Goal: Communication & Community: Ask a question

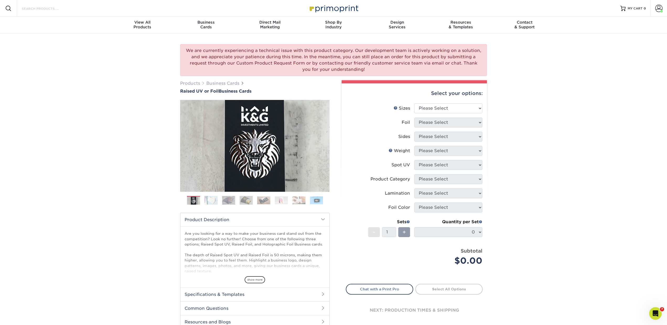
click at [66, 10] on input "Search Products" at bounding box center [46, 8] width 51 height 6
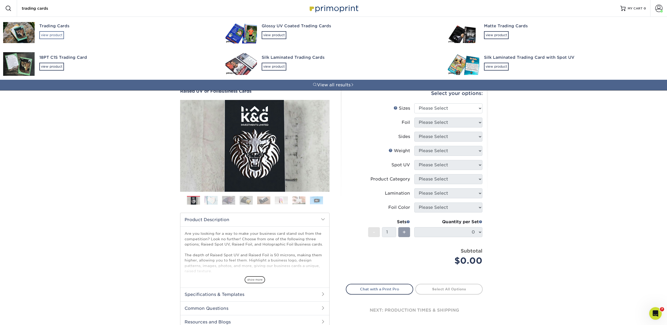
type input "trading cards"
click at [50, 33] on div "view product" at bounding box center [51, 35] width 25 height 8
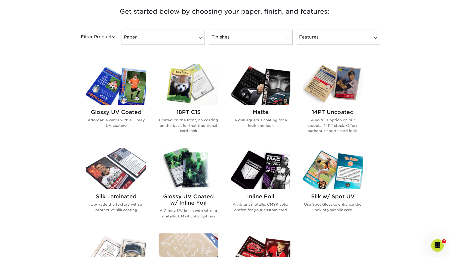
scroll to position [202, 0]
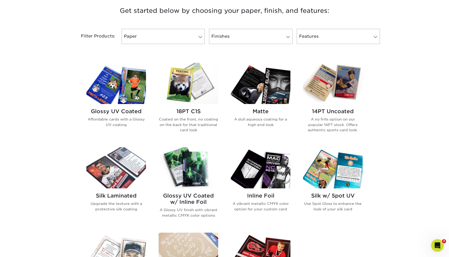
click at [330, 111] on h2 "14PT Uncoated" at bounding box center [333, 111] width 60 height 6
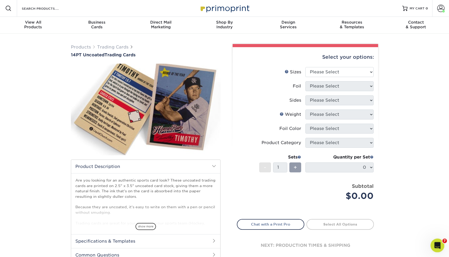
click at [434, 244] on icon "Open Intercom Messenger" at bounding box center [436, 245] width 9 height 9
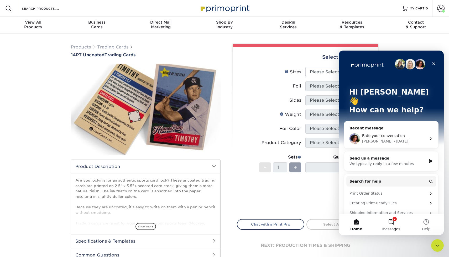
click at [393, 225] on button "7 Messages" at bounding box center [390, 224] width 35 height 21
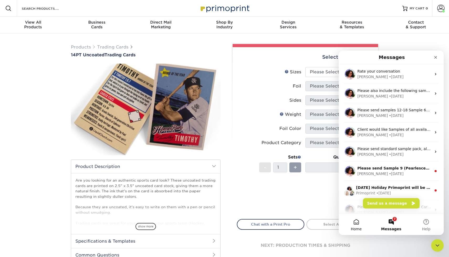
click at [358, 225] on button "Home" at bounding box center [355, 224] width 35 height 21
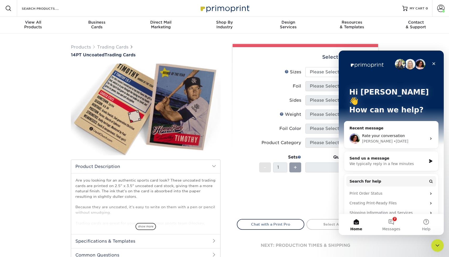
click at [367, 133] on div "Rate your conversation" at bounding box center [394, 136] width 65 height 6
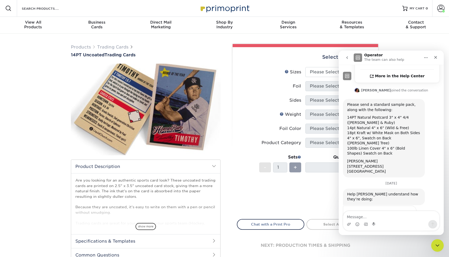
scroll to position [144, 0]
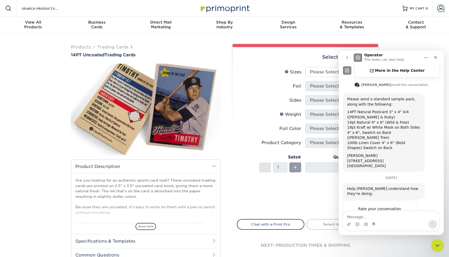
click at [345, 56] on icon "go back" at bounding box center [347, 58] width 4 height 4
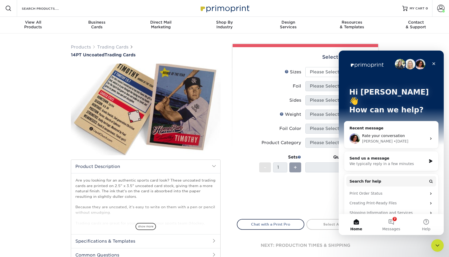
click at [359, 161] on div "We typically reply in a few minutes" at bounding box center [387, 164] width 77 height 6
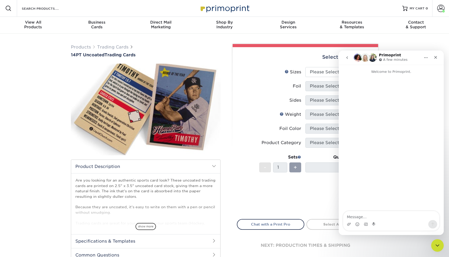
click at [364, 217] on textarea "Message…" at bounding box center [391, 215] width 96 height 9
type textarea "Trading Card Sample Pack"
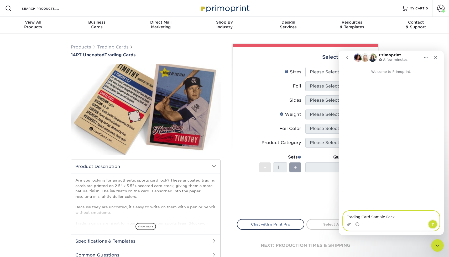
click at [431, 224] on icon "Send a message…" at bounding box center [432, 224] width 3 height 3
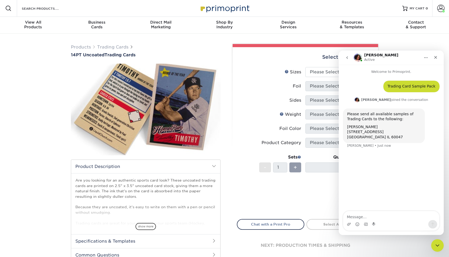
click at [346, 55] on button "go back" at bounding box center [347, 58] width 10 height 10
